Goal: Task Accomplishment & Management: Complete application form

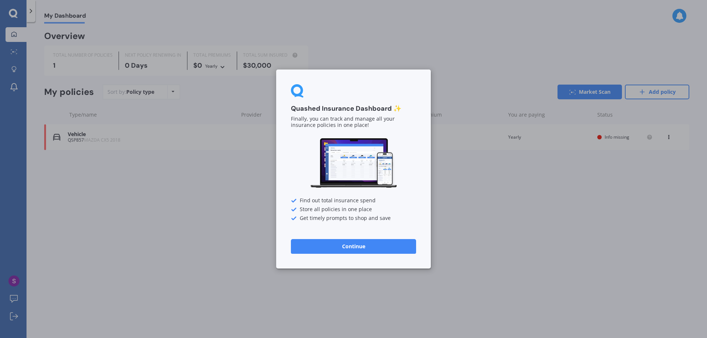
click at [361, 247] on button "Continue" at bounding box center [353, 246] width 125 height 15
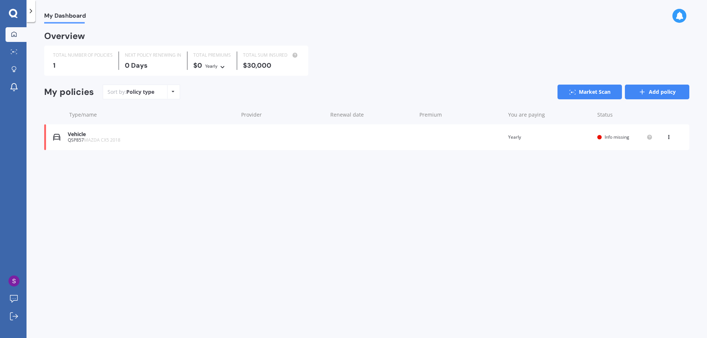
click at [641, 94] on icon at bounding box center [641, 91] width 7 height 7
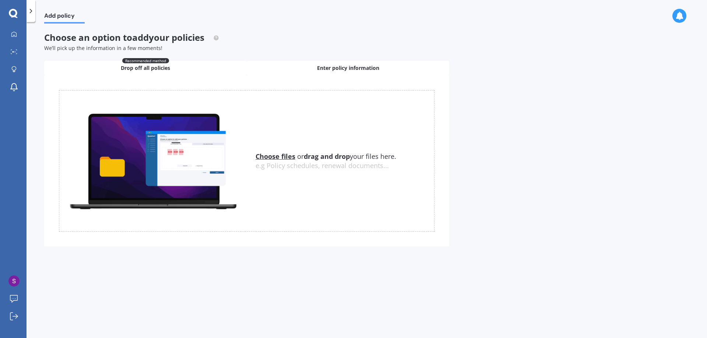
click at [341, 71] on span "Enter policy information" at bounding box center [348, 67] width 62 height 7
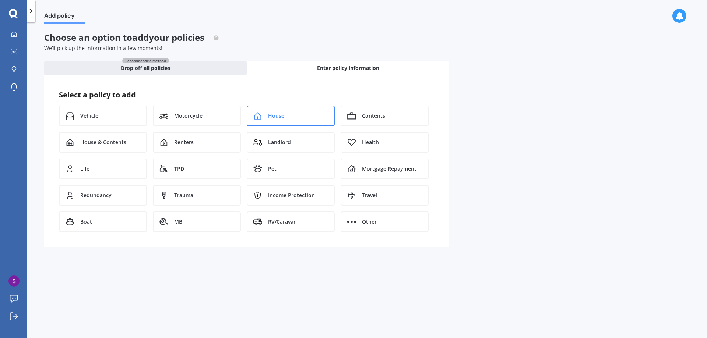
click at [280, 119] on span "House" at bounding box center [276, 115] width 16 height 7
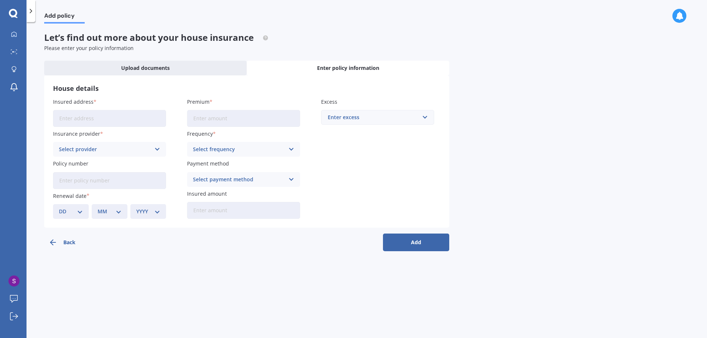
click at [59, 238] on button "Back" at bounding box center [77, 243] width 66 height 18
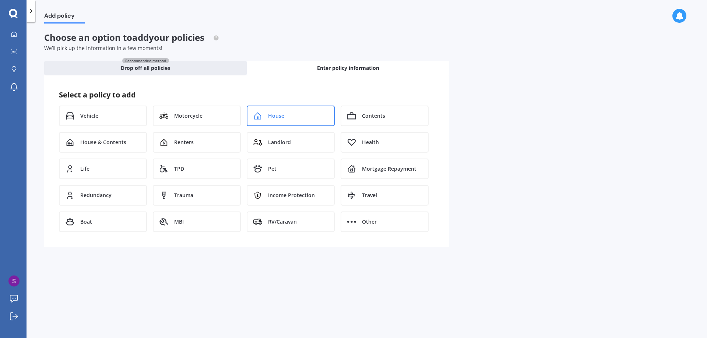
click at [304, 118] on div "House" at bounding box center [291, 116] width 88 height 21
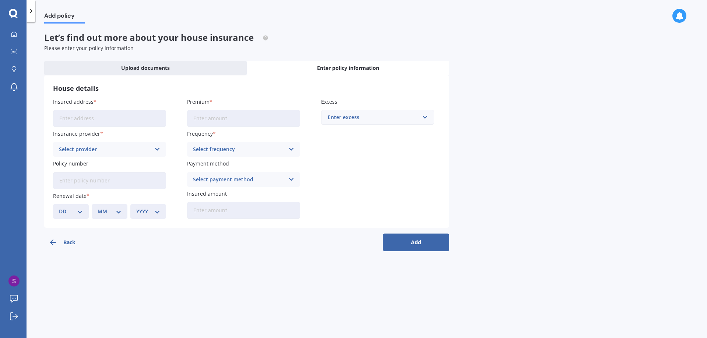
click at [145, 124] on input "Insured address" at bounding box center [109, 118] width 113 height 17
drag, startPoint x: 137, startPoint y: 122, endPoint x: 236, endPoint y: 116, distance: 99.9
click at [236, 116] on div "Insured address 8 Brian Crescent, Stanmore BayAuckland, Auckland 0932 Insurance…" at bounding box center [246, 158] width 387 height 121
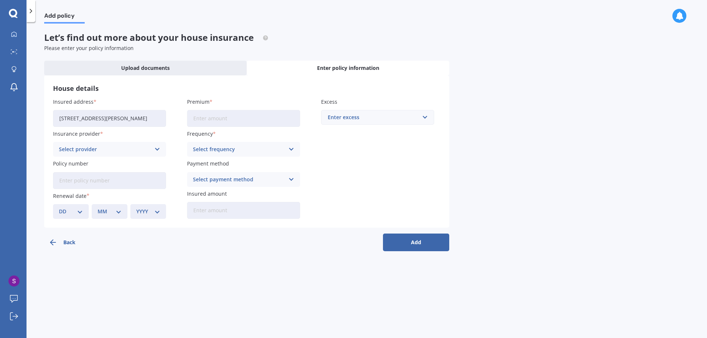
type input "8 Brian Crescent, Stanmore Bay, Auckland 0932"
click at [226, 119] on input "Premium" at bounding box center [243, 118] width 113 height 17
click at [351, 111] on input "text" at bounding box center [375, 117] width 106 height 14
click at [341, 207] on div "$2,500" at bounding box center [377, 213] width 112 height 14
click at [204, 117] on input "Premium" at bounding box center [243, 118] width 113 height 17
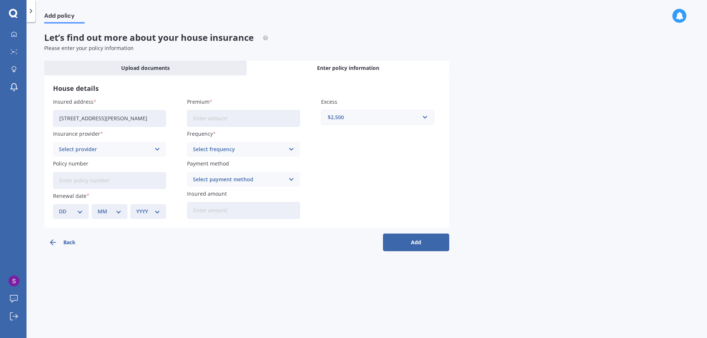
click at [128, 153] on div "Select provider" at bounding box center [105, 149] width 92 height 8
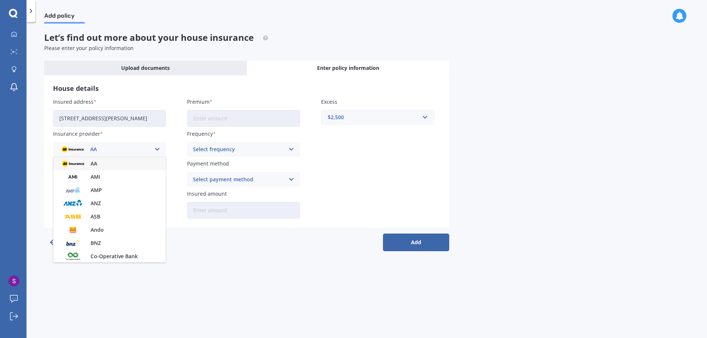
click at [139, 137] on label "Insurance provider" at bounding box center [108, 134] width 110 height 8
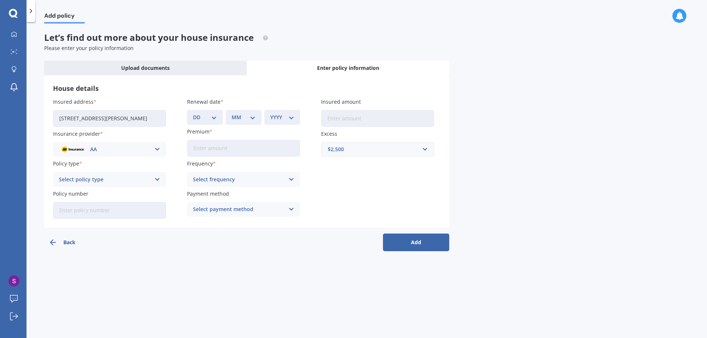
click at [130, 145] on div "AA AA AMI AMP ANZ ASB Ando BNZ Co-Operative Bank FMG Initio Kiwibank Lantern MA…" at bounding box center [109, 149] width 113 height 15
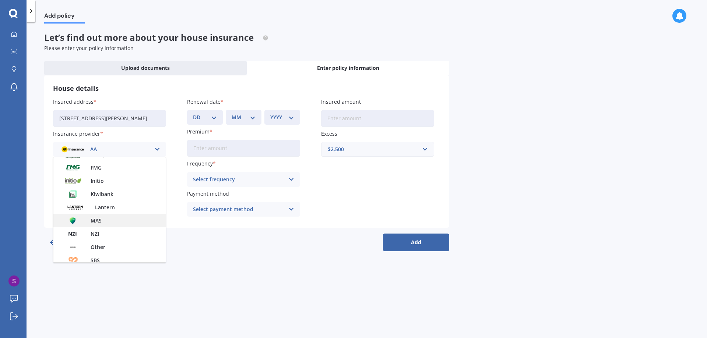
scroll to position [89, 0]
click at [115, 179] on div "FMG" at bounding box center [109, 180] width 112 height 13
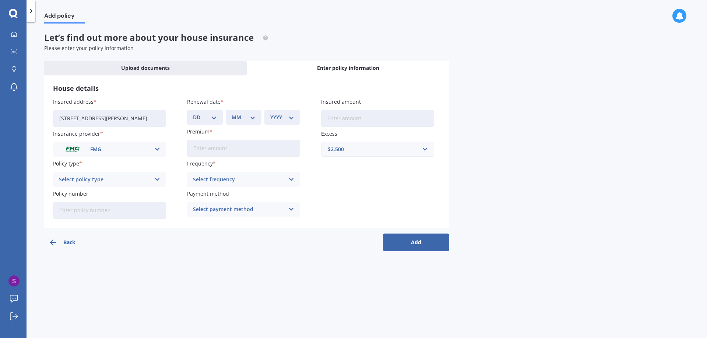
click at [114, 181] on div "Select policy type" at bounding box center [105, 180] width 92 height 8
click at [111, 195] on div "Home" at bounding box center [109, 193] width 112 height 13
click at [114, 212] on input "Policy number" at bounding box center [109, 210] width 113 height 17
click at [15, 16] on icon at bounding box center [13, 13] width 8 height 8
